Goal: Task Accomplishment & Management: Complete application form

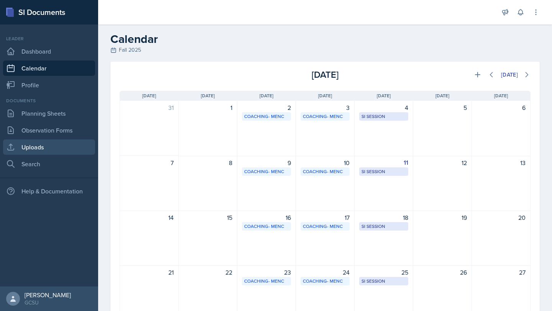
click at [37, 145] on link "Uploads" at bounding box center [49, 147] width 92 height 15
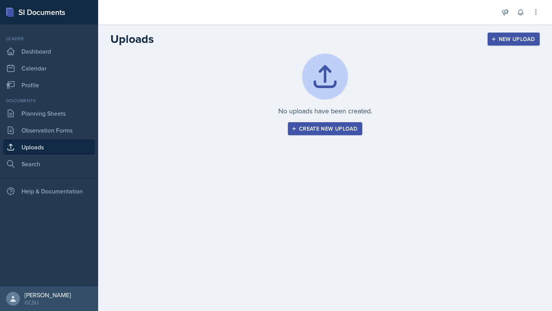
click at [38, 173] on nav "Leader Dashboard Calendar Profile Documents Planning Sheets Observation Forms U…" at bounding box center [49, 156] width 98 height 262
click at [38, 166] on link "Search" at bounding box center [49, 163] width 92 height 15
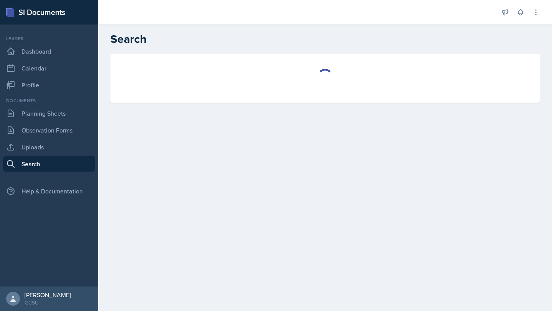
select select "all"
select select "1"
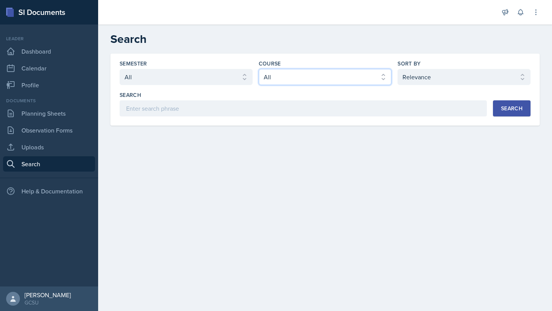
click at [281, 77] on select "Select course All ACCT 3101 ACCT 3102 ASTR 1000 BIOL 1100 BIOL 1107 BIOL 1108 B…" at bounding box center [325, 77] width 133 height 16
select select "c9bad1b1-c359-4dc6-8455-743bf519e2f7"
click at [502, 106] on div "Search" at bounding box center [511, 108] width 21 height 6
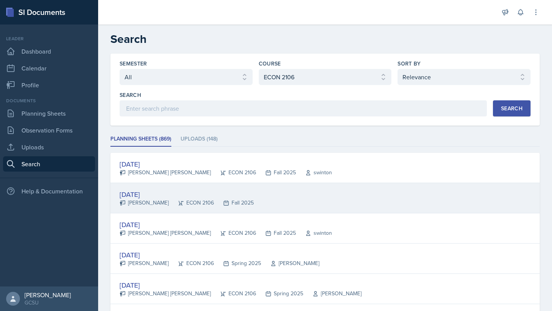
scroll to position [17, 0]
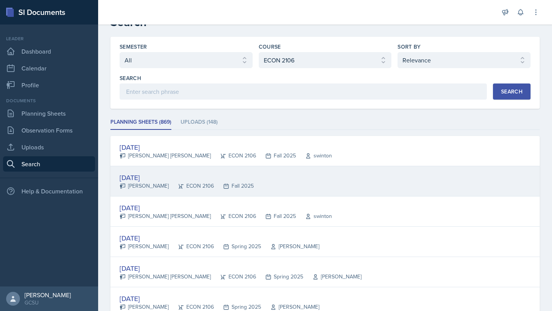
click at [240, 177] on div "[DATE] [PERSON_NAME] ECON 2106 Fall 2025" at bounding box center [325, 181] width 430 height 30
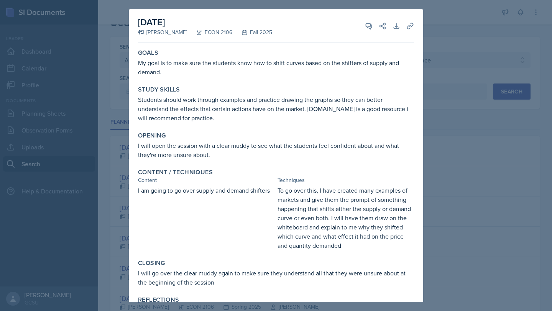
click at [432, 25] on div at bounding box center [276, 155] width 552 height 311
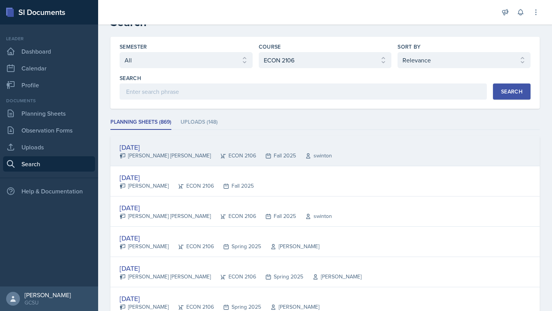
click at [141, 158] on div "[PERSON_NAME] [PERSON_NAME]" at bounding box center [165, 156] width 91 height 8
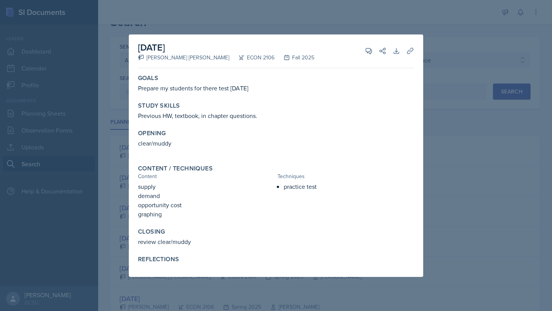
click at [317, 19] on div at bounding box center [276, 155] width 552 height 311
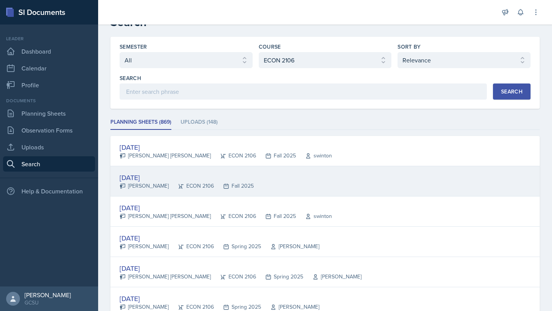
click at [164, 179] on div "[DATE]" at bounding box center [187, 178] width 134 height 10
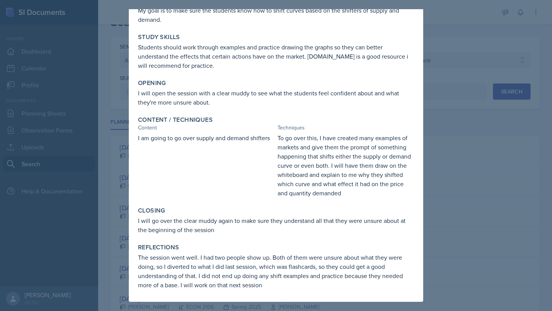
scroll to position [0, 0]
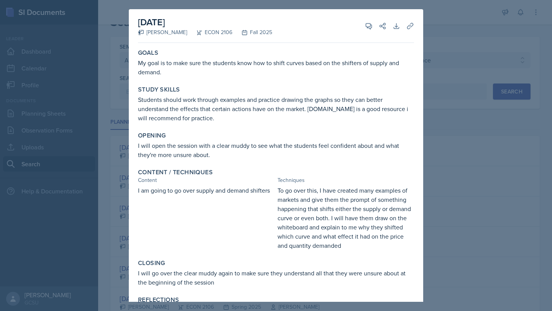
click at [430, 22] on div at bounding box center [276, 155] width 552 height 311
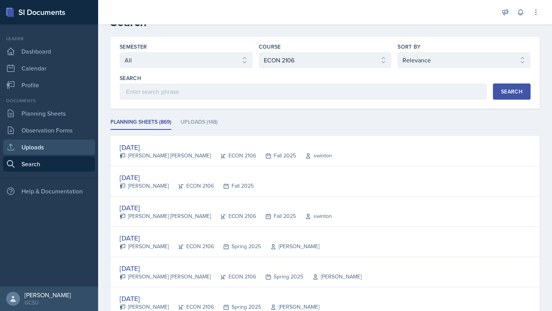
click at [7, 145] on icon at bounding box center [10, 147] width 9 height 9
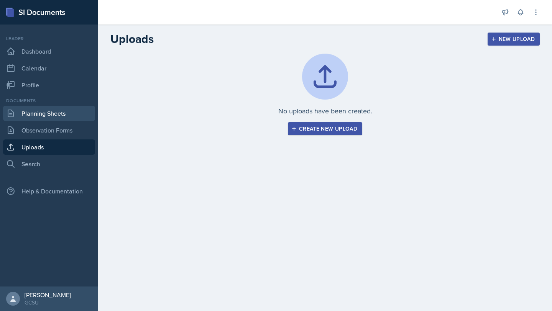
click at [76, 112] on link "Planning Sheets" at bounding box center [49, 113] width 92 height 15
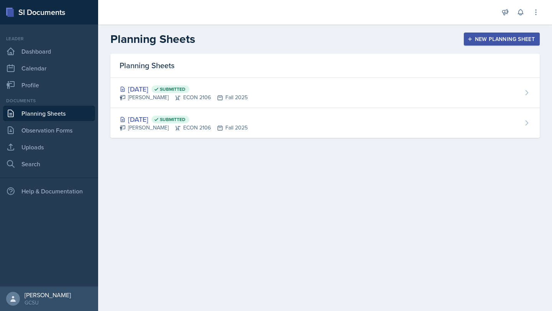
click at [510, 42] on div "New Planning Sheet" at bounding box center [502, 39] width 66 height 6
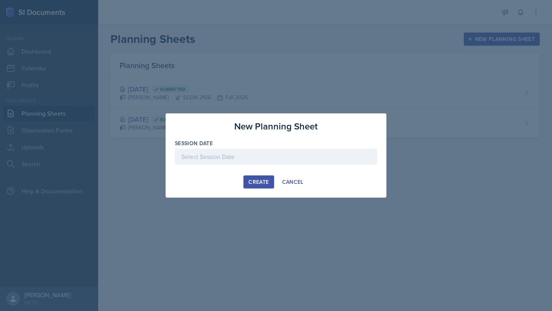
click at [266, 154] on div at bounding box center [276, 157] width 202 height 16
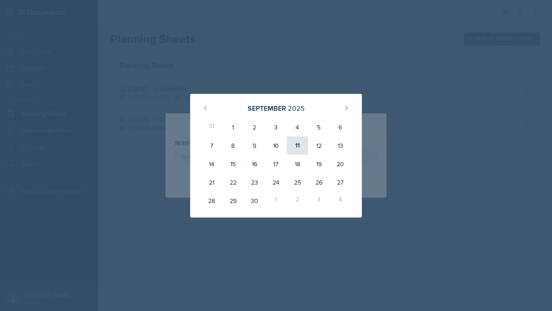
click at [296, 148] on div "11" at bounding box center [297, 146] width 21 height 18
type input "[DATE]"
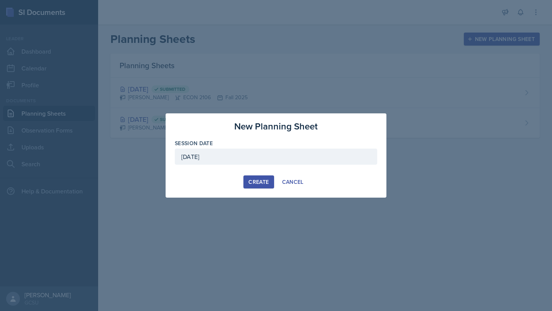
click at [251, 185] on div "Create" at bounding box center [259, 182] width 20 height 6
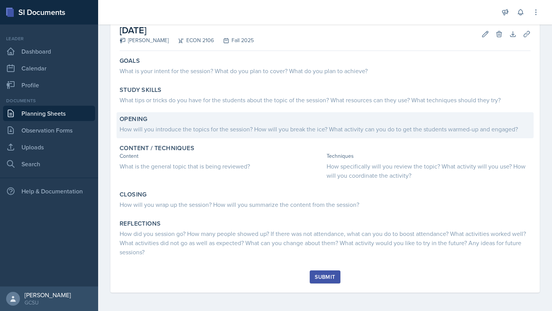
scroll to position [21, 0]
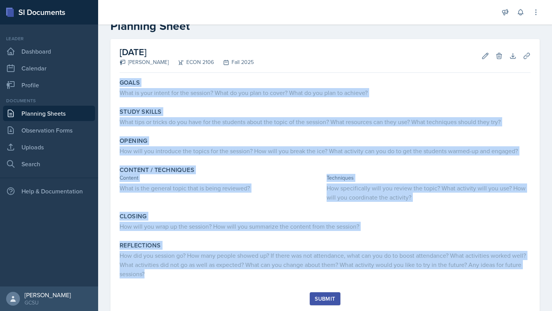
drag, startPoint x: 113, startPoint y: 80, endPoint x: 336, endPoint y: 291, distance: 307.1
click at [336, 291] on div "[DATE] [PERSON_NAME] ECON 2106 Fall 2025 Edit Delete Download Uploads Autosavin…" at bounding box center [325, 177] width 430 height 276
copy div "Goals What is your intent for the session? What do you plan to cover? What do y…"
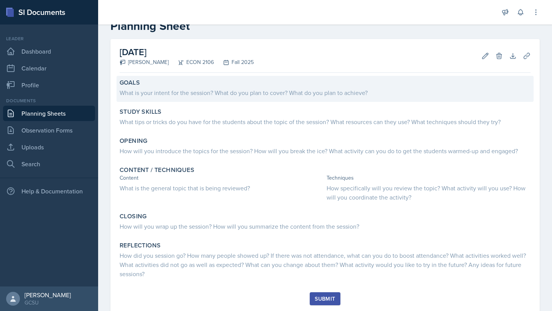
click at [236, 84] on div "Goals" at bounding box center [325, 83] width 411 height 8
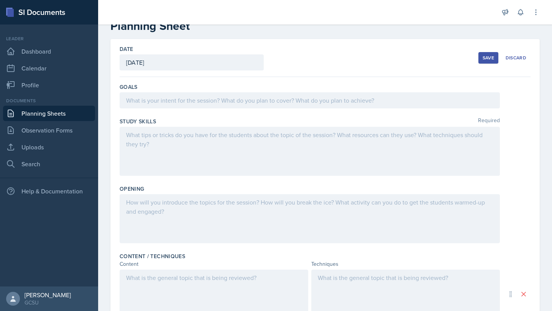
click at [160, 103] on div at bounding box center [310, 100] width 380 height 16
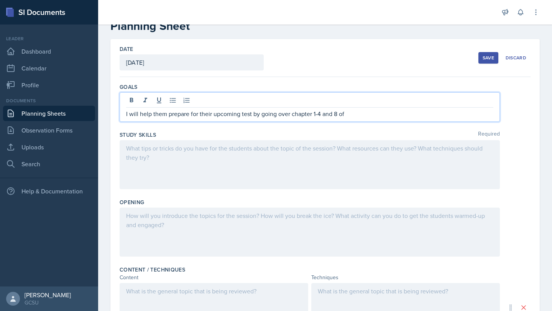
drag, startPoint x: 388, startPoint y: 116, endPoint x: 254, endPoint y: 115, distance: 133.5
click at [254, 115] on p "I will help them prepare for their upcoming test by going over chapter 1-4 and …" at bounding box center [309, 113] width 367 height 9
drag, startPoint x: 291, startPoint y: 115, endPoint x: 121, endPoint y: 114, distance: 169.9
click at [121, 114] on div "I will help them prepare for their upcoming test by reviewing" at bounding box center [310, 107] width 380 height 30
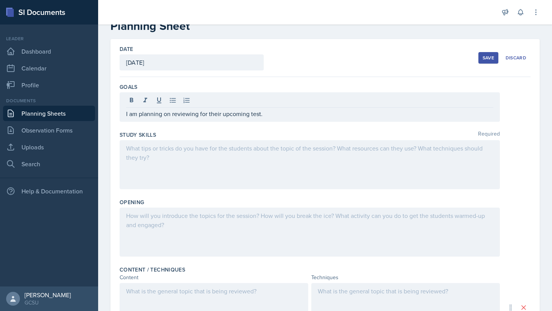
click at [183, 157] on div at bounding box center [310, 164] width 380 height 49
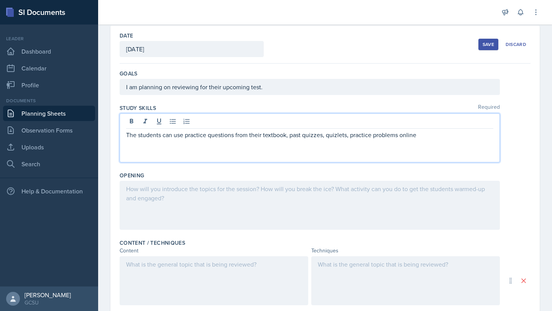
click at [352, 135] on p "The students can use practice questions from their textbook, past quizzes, quiz…" at bounding box center [309, 134] width 367 height 9
click at [443, 137] on p "The students can use practice questions from their textbook, past quizzes, quiz…" at bounding box center [309, 134] width 367 height 9
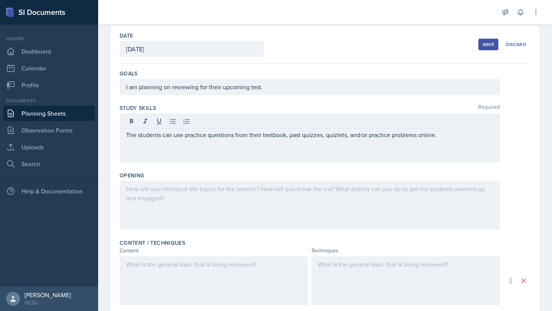
click at [355, 209] on div at bounding box center [310, 205] width 380 height 49
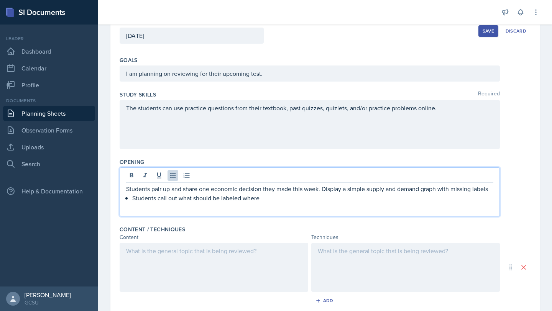
click at [133, 198] on p "Students call out what should be labeled where" at bounding box center [312, 198] width 361 height 9
click at [271, 194] on p "Students pair up and share one economic decision they made this week. Display a…" at bounding box center [309, 193] width 367 height 18
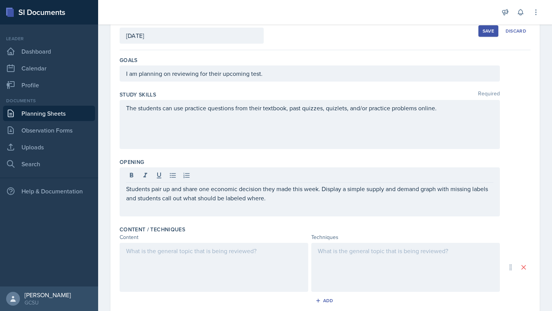
click at [229, 262] on div at bounding box center [214, 267] width 189 height 49
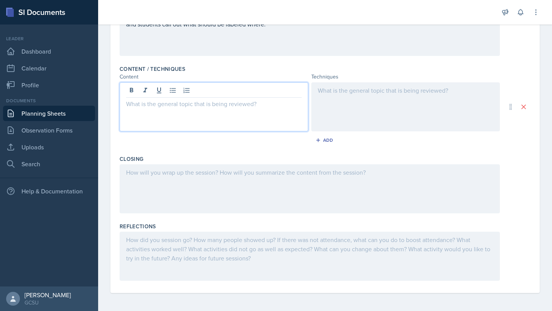
scroll to position [209, 0]
click at [319, 139] on icon "button" at bounding box center [318, 139] width 5 height 5
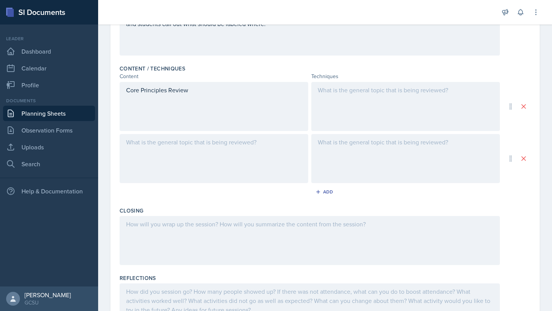
click at [187, 148] on div at bounding box center [214, 158] width 189 height 49
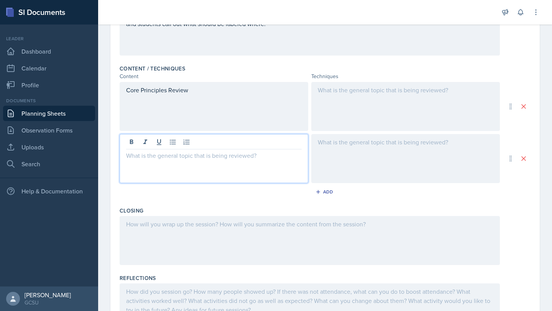
scroll to position [222, 0]
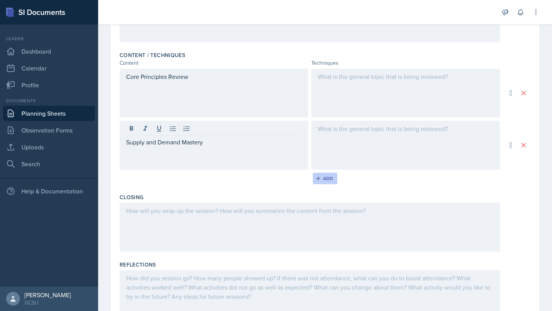
click at [318, 177] on icon "button" at bounding box center [318, 179] width 4 height 4
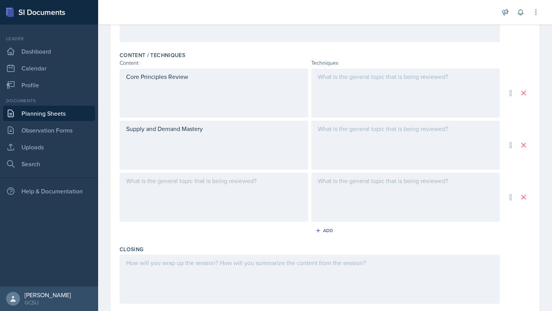
click at [174, 188] on div at bounding box center [214, 197] width 189 height 49
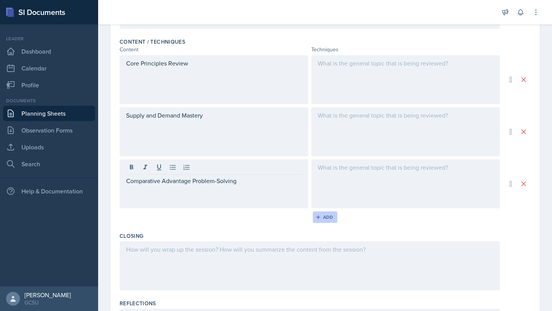
click at [317, 216] on icon "button" at bounding box center [318, 217] width 5 height 5
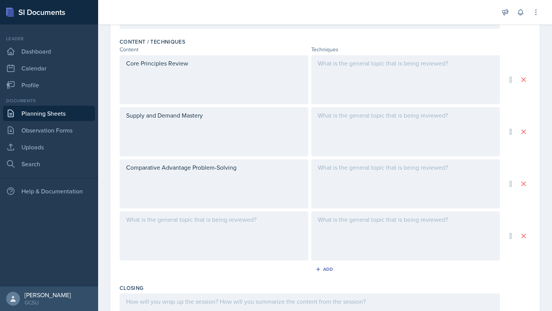
click at [211, 229] on div at bounding box center [214, 236] width 189 height 49
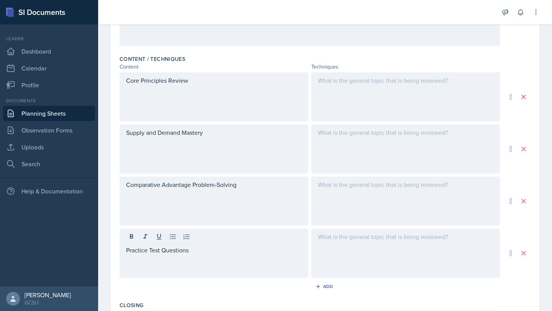
click at [335, 115] on div at bounding box center [405, 96] width 189 height 49
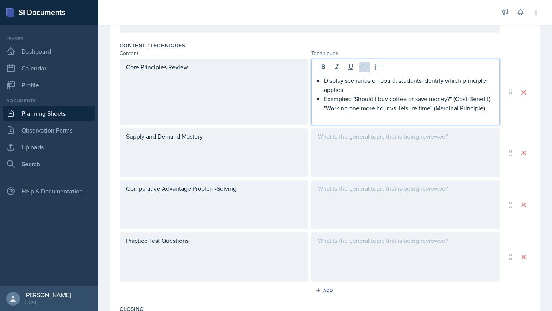
click at [337, 87] on p "Display scenarios on board, students identify which principle applies" at bounding box center [409, 85] width 170 height 18
click at [402, 111] on p "Examples: "Should I buy coffee or save money?" (Cost-Benefit), "Working one mor…" at bounding box center [409, 103] width 170 height 18
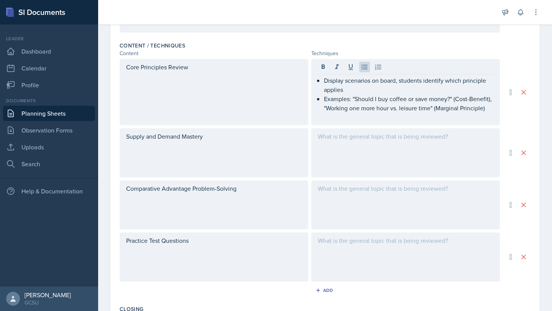
click at [402, 147] on div at bounding box center [405, 152] width 189 height 49
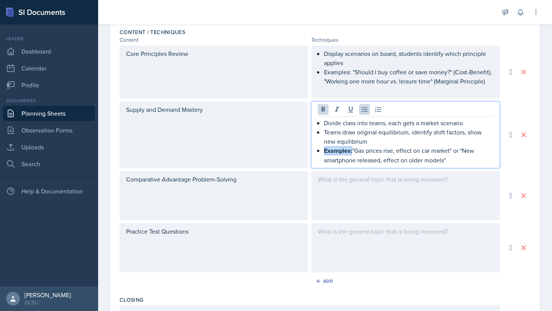
drag, startPoint x: 323, startPoint y: 150, endPoint x: 352, endPoint y: 151, distance: 29.6
click at [352, 151] on div "Divide class into teams, each gets a market scenario Teams draw original equili…" at bounding box center [406, 141] width 176 height 46
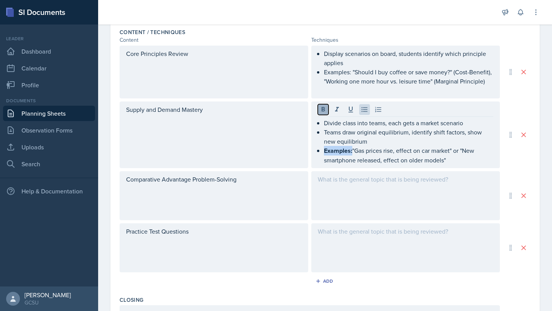
click at [323, 112] on icon at bounding box center [323, 110] width 8 height 8
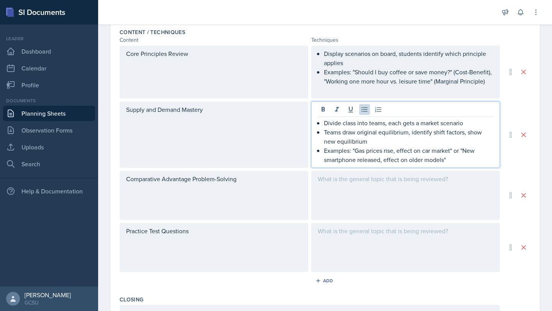
click at [354, 159] on p "Examples: "Gas prices rise, effect on car market" or "New smartphone released, …" at bounding box center [409, 155] width 170 height 18
click at [357, 194] on div at bounding box center [405, 195] width 189 height 49
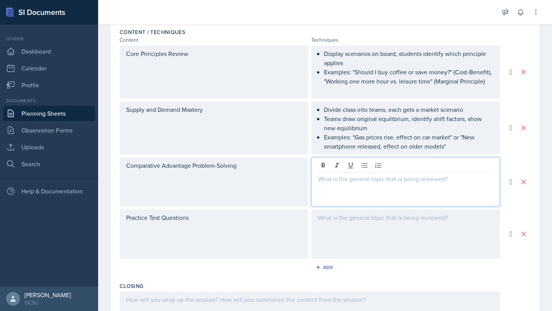
scroll to position [259, 0]
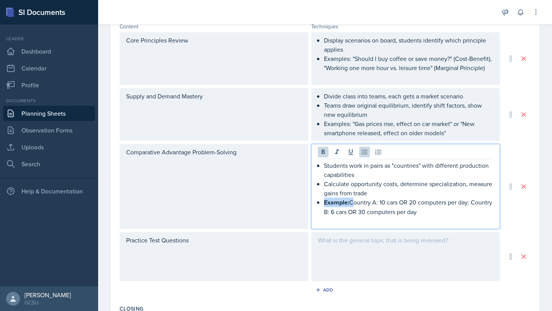
drag, startPoint x: 351, startPoint y: 204, endPoint x: 313, endPoint y: 204, distance: 38.0
click at [313, 204] on div "Students work in pairs as "countries" with different production capabilities Ca…" at bounding box center [405, 186] width 189 height 85
click at [324, 155] on icon at bounding box center [323, 152] width 8 height 8
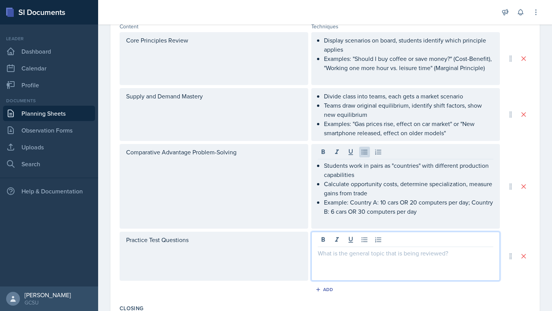
click at [388, 244] on div at bounding box center [405, 256] width 189 height 49
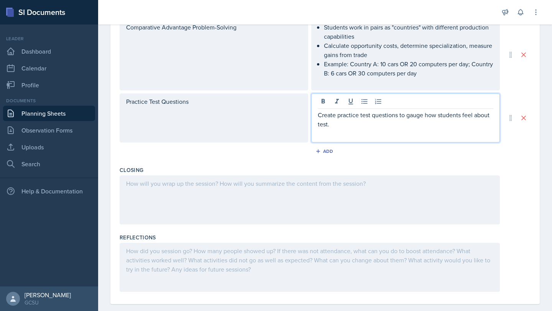
scroll to position [395, 0]
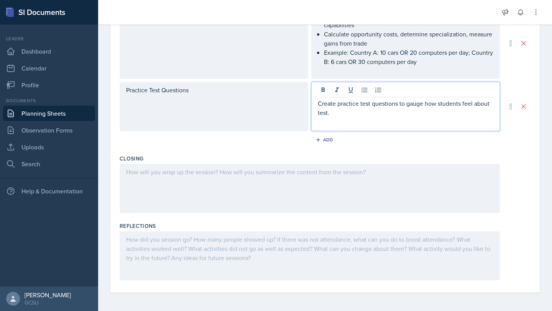
click at [378, 178] on div at bounding box center [310, 188] width 380 height 49
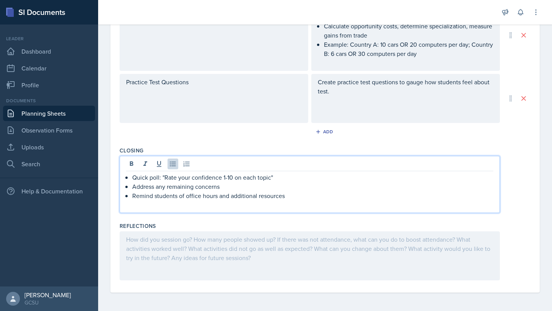
scroll to position [409, 0]
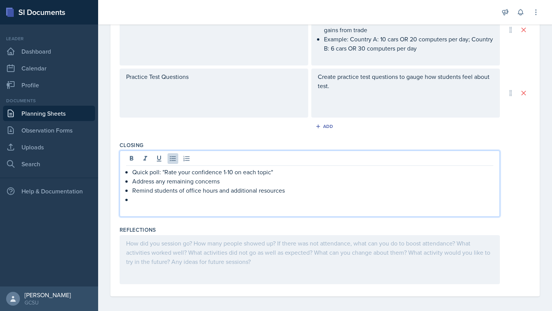
click at [152, 280] on div at bounding box center [310, 259] width 380 height 49
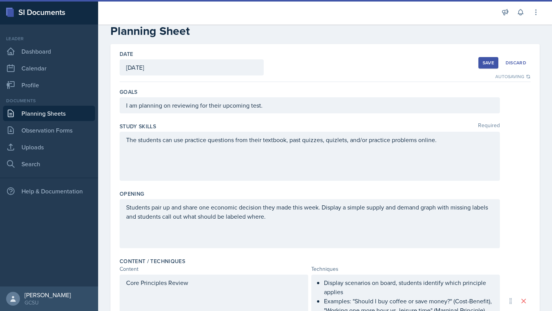
scroll to position [17, 0]
click at [482, 62] on button "Save" at bounding box center [489, 62] width 20 height 12
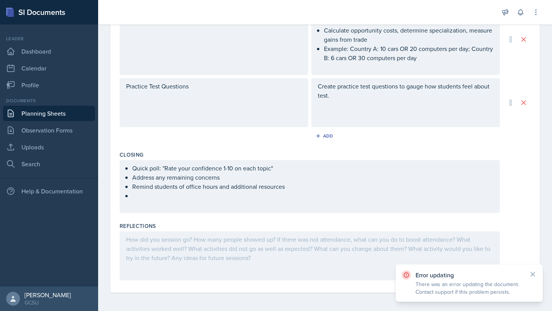
scroll to position [0, 0]
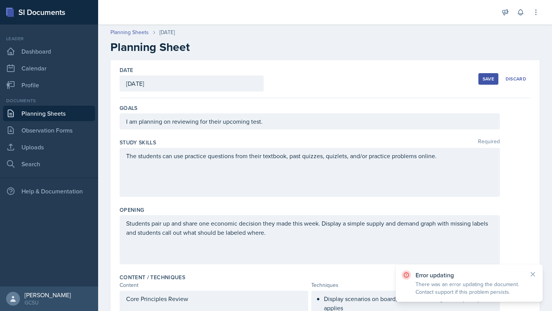
click at [489, 76] on div "Save" at bounding box center [489, 79] width 12 height 6
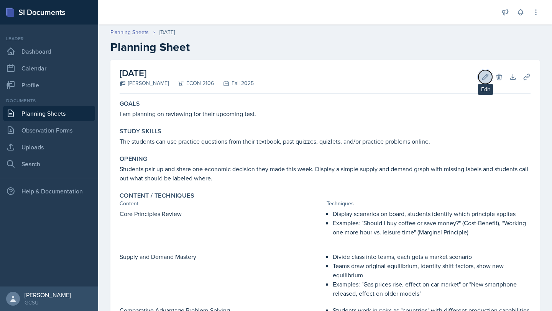
click at [486, 77] on icon at bounding box center [486, 77] width 6 height 6
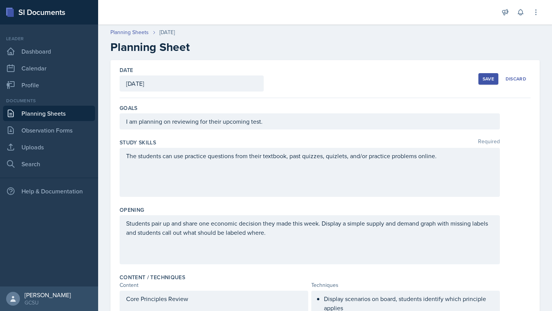
scroll to position [399, 0]
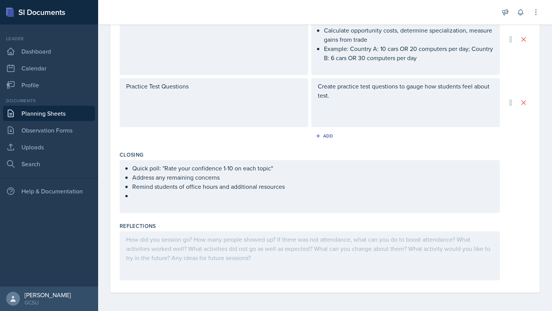
click at [135, 198] on p at bounding box center [312, 195] width 361 height 9
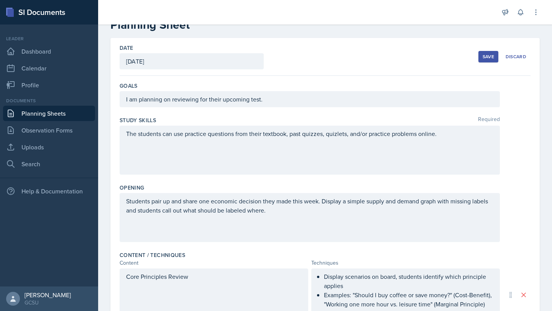
scroll to position [0, 0]
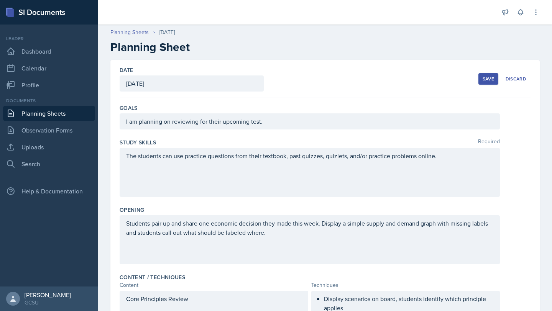
click at [486, 79] on div "Save" at bounding box center [489, 79] width 12 height 6
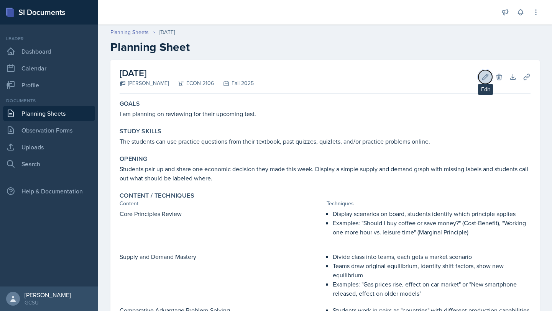
click at [487, 76] on icon at bounding box center [486, 77] width 8 height 8
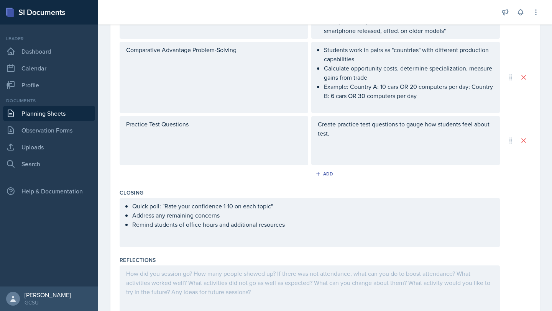
scroll to position [395, 0]
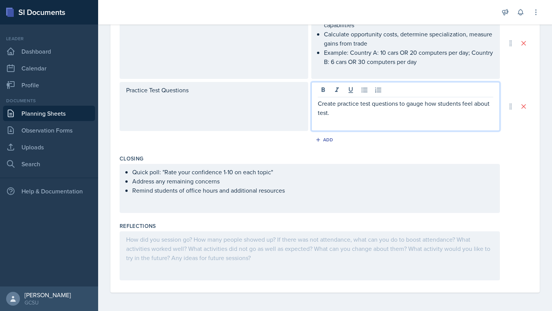
click at [423, 91] on div "Create practice test questions to gauge how students feel about test." at bounding box center [405, 106] width 189 height 49
click at [486, 106] on p "Create practice test questions to see how students feel about test." at bounding box center [406, 108] width 176 height 18
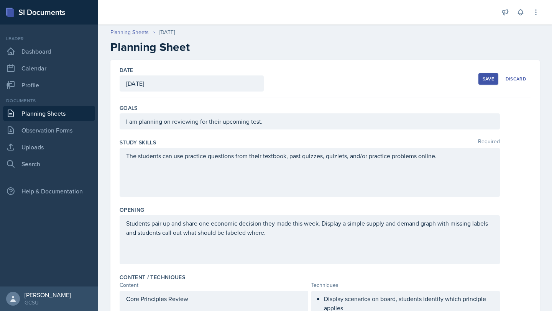
click at [483, 76] on div "Save" at bounding box center [489, 79] width 12 height 6
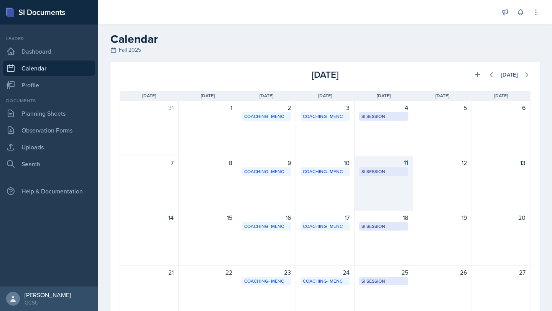
click at [375, 176] on div "SI Session Atkinson 105 6:30 PM - 8:00 PM" at bounding box center [383, 172] width 49 height 8
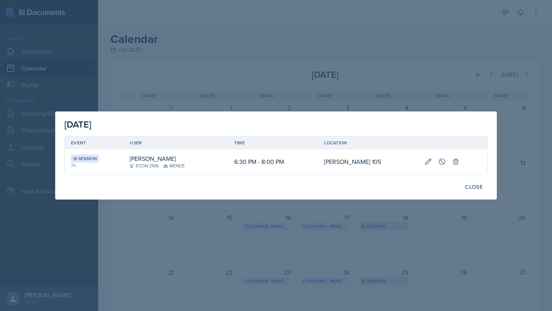
click at [343, 78] on div at bounding box center [276, 155] width 552 height 311
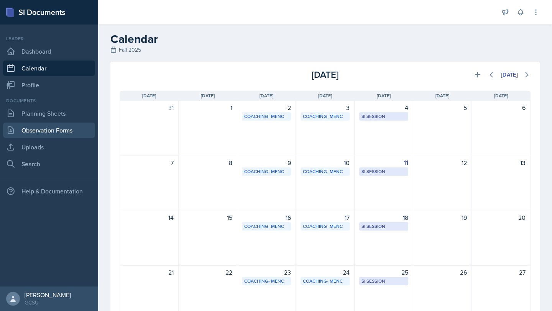
click at [33, 133] on link "Observation Forms" at bounding box center [49, 130] width 92 height 15
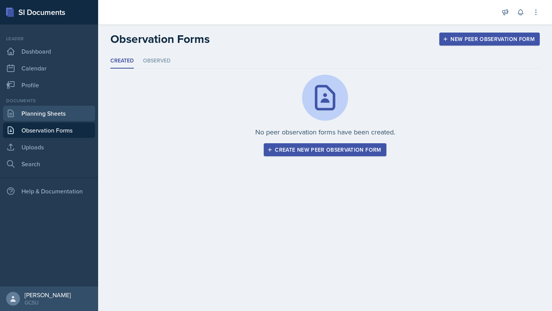
click at [36, 118] on link "Planning Sheets" at bounding box center [49, 113] width 92 height 15
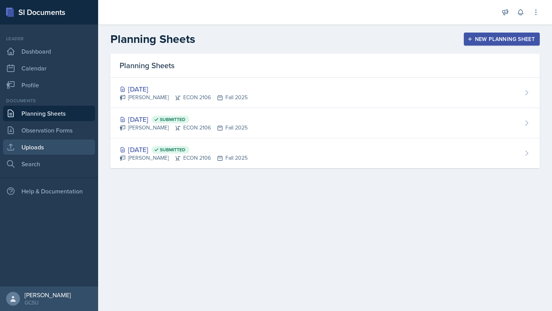
click at [48, 150] on link "Uploads" at bounding box center [49, 147] width 92 height 15
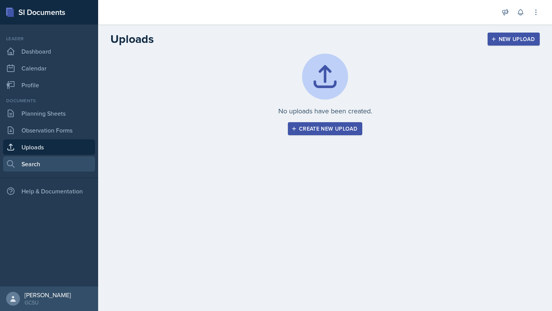
click at [40, 157] on link "Search" at bounding box center [49, 163] width 92 height 15
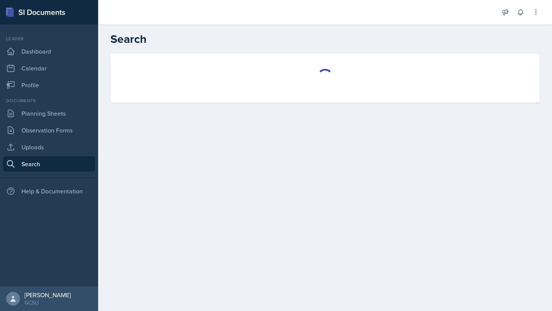
select select "all"
select select "1"
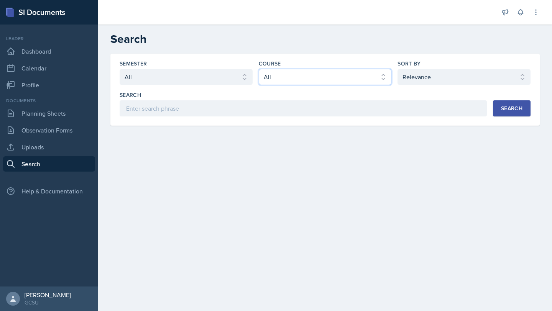
click at [275, 77] on select "Select course All ACCT 3101 ACCT 3102 ASTR 1000 BIOL 1100 BIOL 1107 BIOL 1108 B…" at bounding box center [325, 77] width 133 height 16
select select "c9bad1b1-c359-4dc6-8455-743bf519e2f7"
click at [525, 109] on button "Search" at bounding box center [512, 108] width 38 height 16
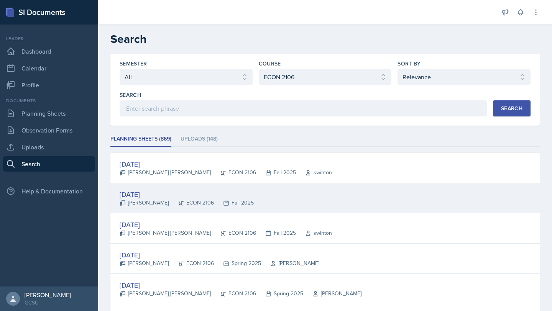
click at [165, 209] on div "[DATE] [PERSON_NAME] ECON 2106 Fall 2025" at bounding box center [325, 198] width 430 height 30
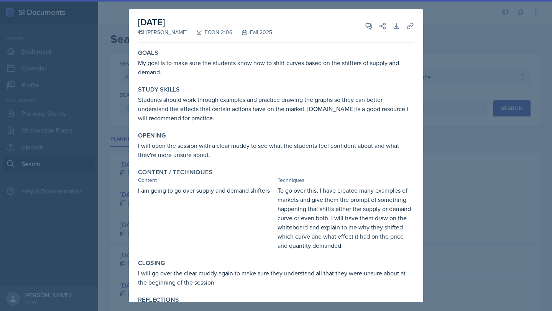
click at [485, 171] on div at bounding box center [276, 155] width 552 height 311
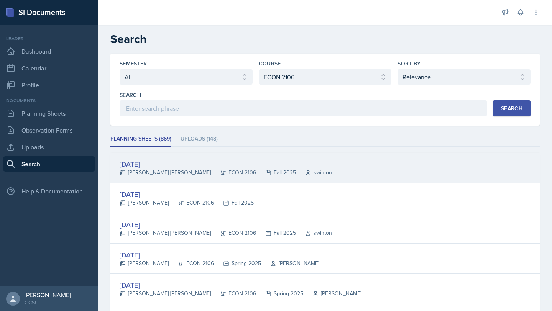
click at [160, 173] on div "[PERSON_NAME] [PERSON_NAME]" at bounding box center [165, 173] width 91 height 8
